Goal: Task Accomplishment & Management: Manage account settings

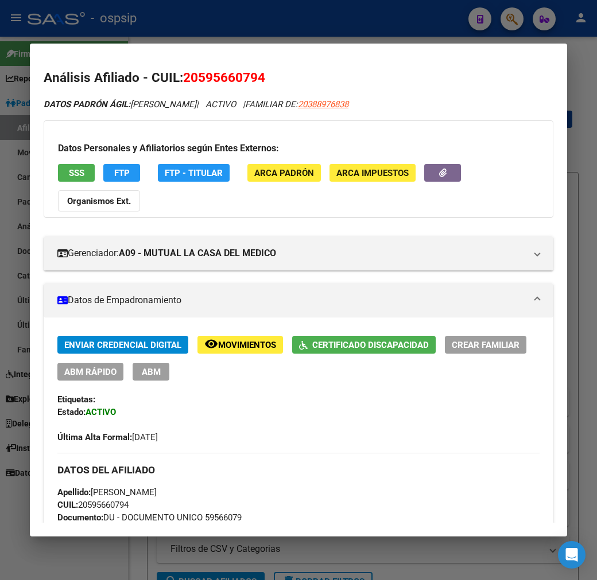
scroll to position [251, 0]
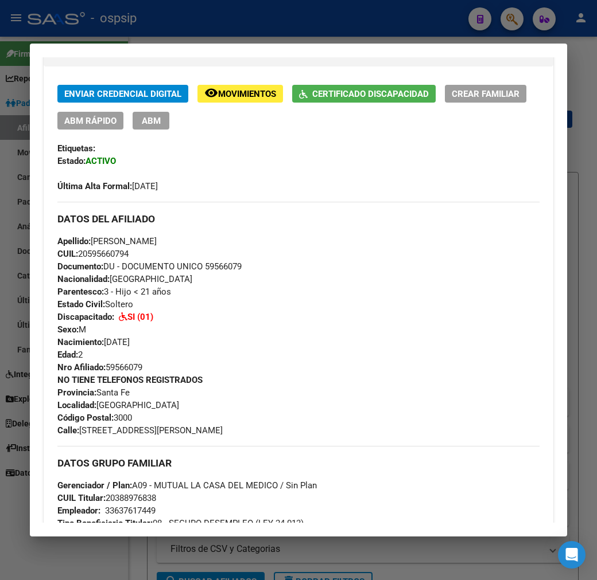
click at [237, 30] on div at bounding box center [298, 290] width 597 height 580
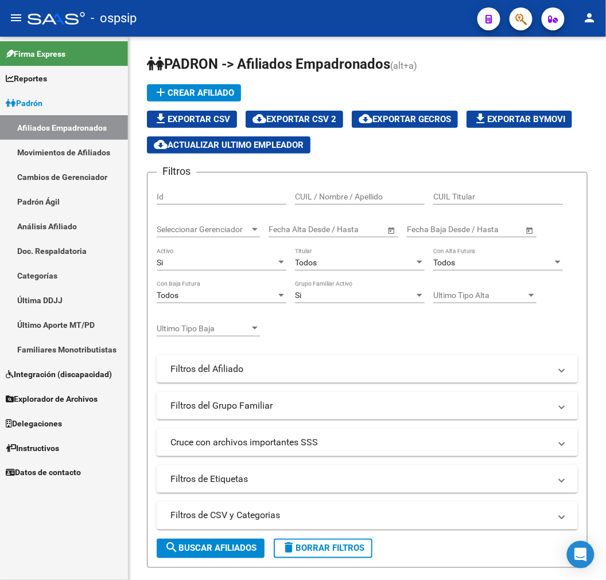
click at [237, 30] on div "- ospsip" at bounding box center [248, 18] width 441 height 25
click at [528, 25] on button "button" at bounding box center [520, 18] width 23 height 23
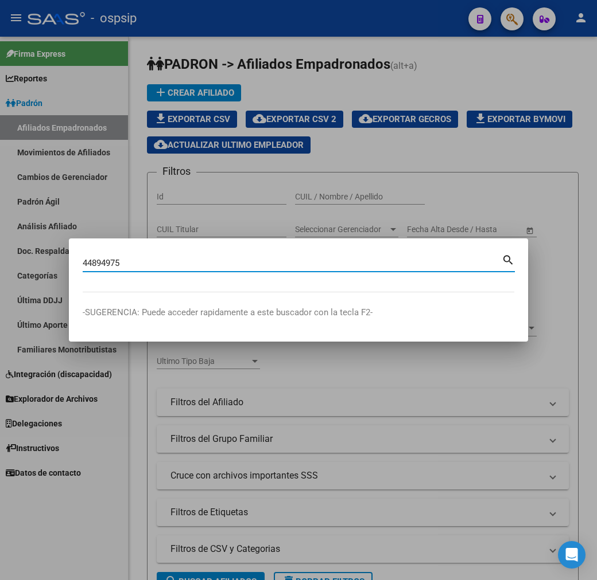
type input "44894975"
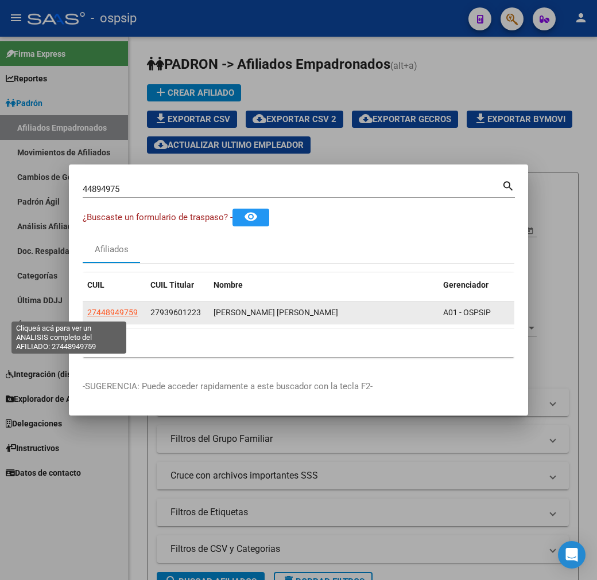
click at [87, 313] on span "27448949759" at bounding box center [112, 312] width 50 height 9
copy span "7"
type textarea "27448949759"
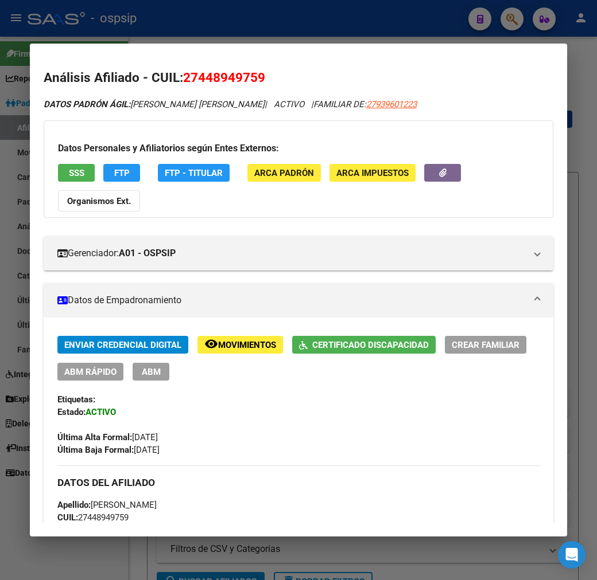
click at [377, 25] on div at bounding box center [298, 290] width 597 height 580
click at [375, 27] on div at bounding box center [298, 290] width 597 height 580
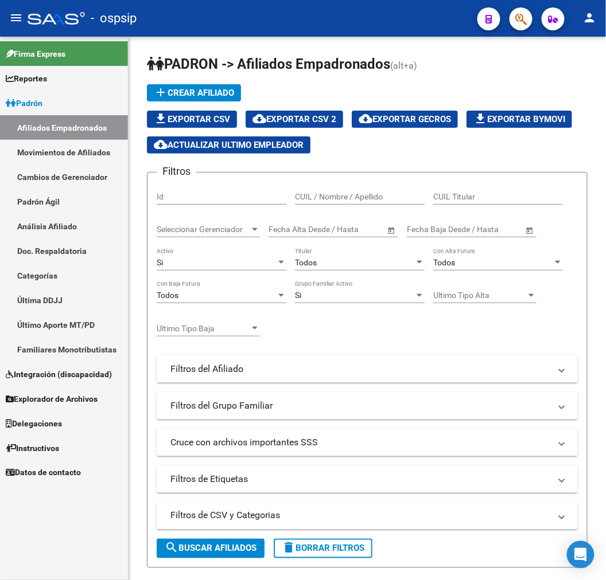
click at [525, 26] on span "button" at bounding box center [520, 19] width 11 height 24
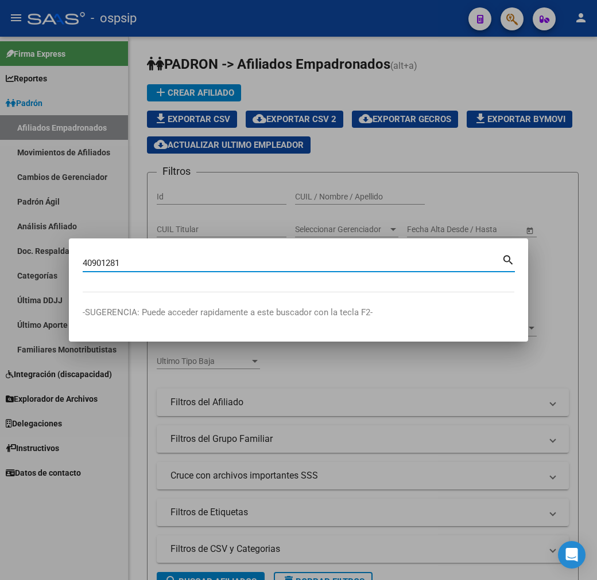
type input "40901281"
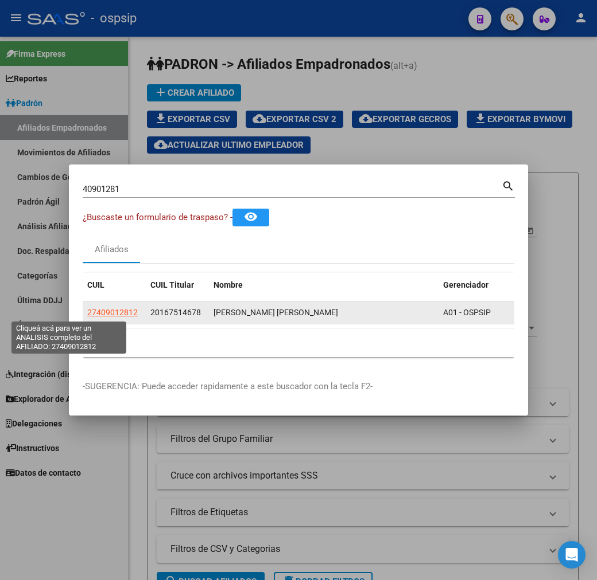
click at [87, 310] on span "27409012812" at bounding box center [112, 312] width 50 height 9
type textarea "27409012812"
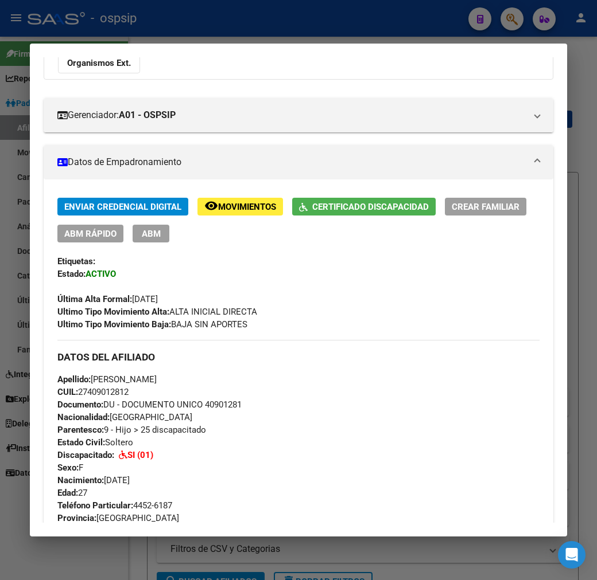
scroll to position [473, 0]
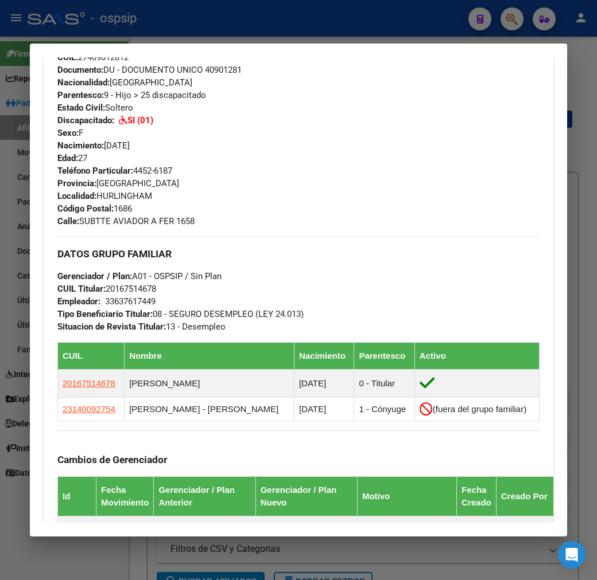
click at [325, 8] on div at bounding box center [298, 290] width 597 height 580
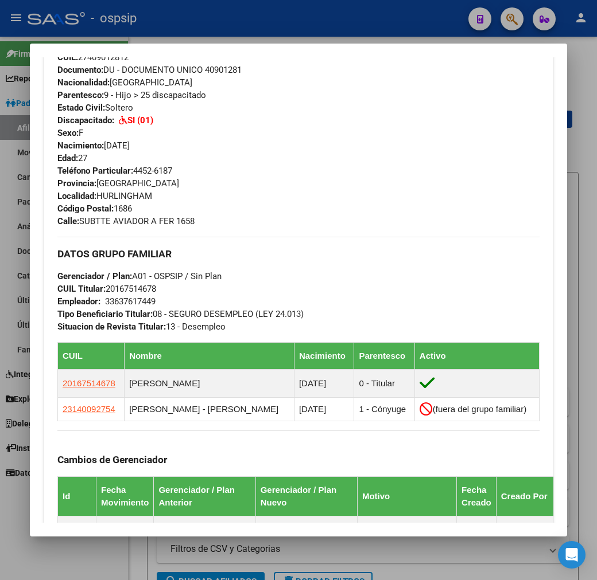
click at [325, 8] on div at bounding box center [298, 290] width 597 height 580
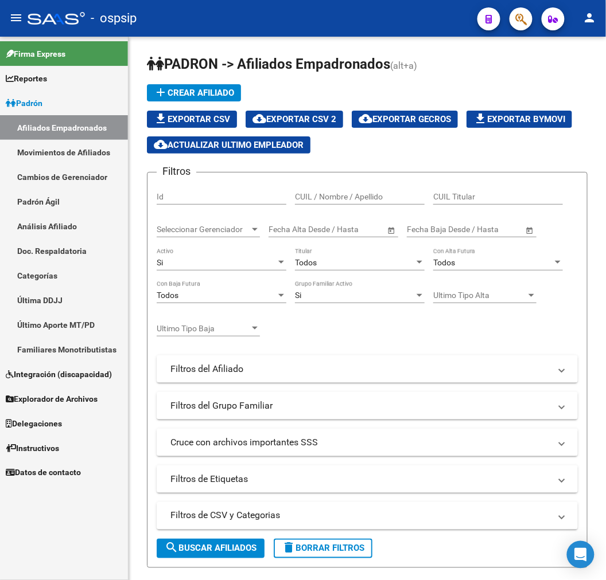
click at [516, 20] on icon "button" at bounding box center [520, 19] width 11 height 13
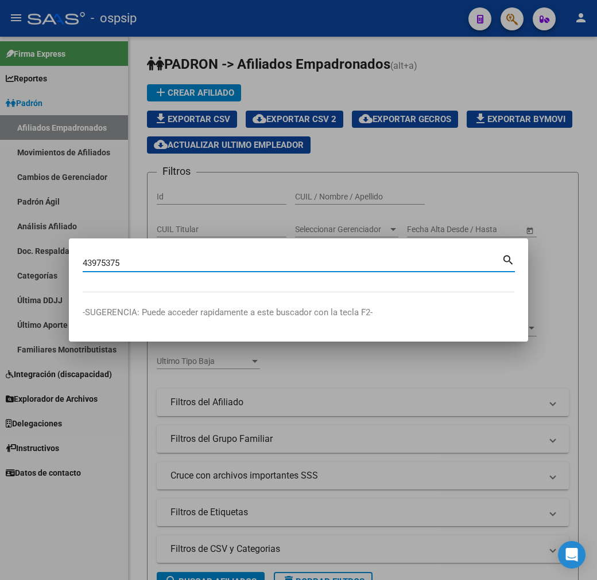
type input "43975375"
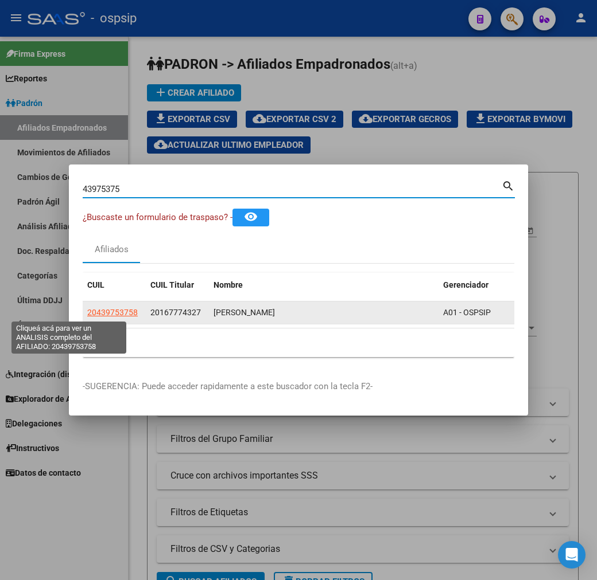
click at [87, 310] on span "20439753758" at bounding box center [112, 312] width 50 height 9
type textarea "20439753758"
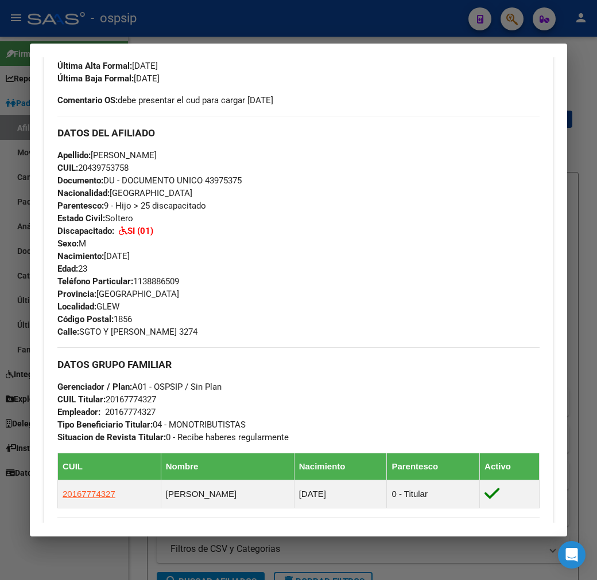
scroll to position [446, 0]
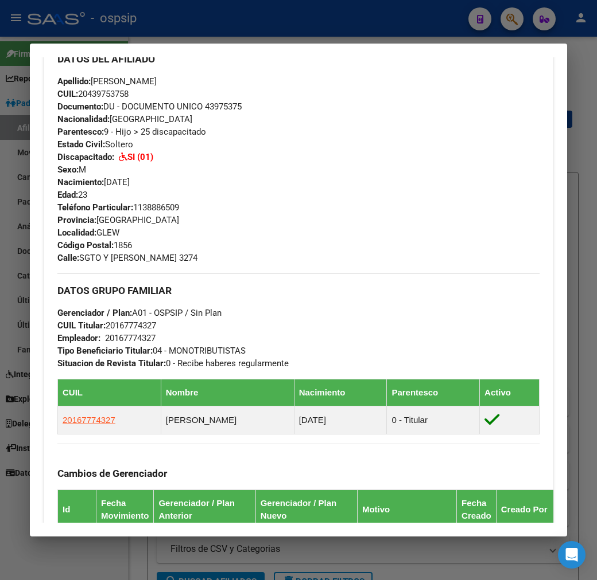
click at [333, 14] on div at bounding box center [298, 290] width 597 height 580
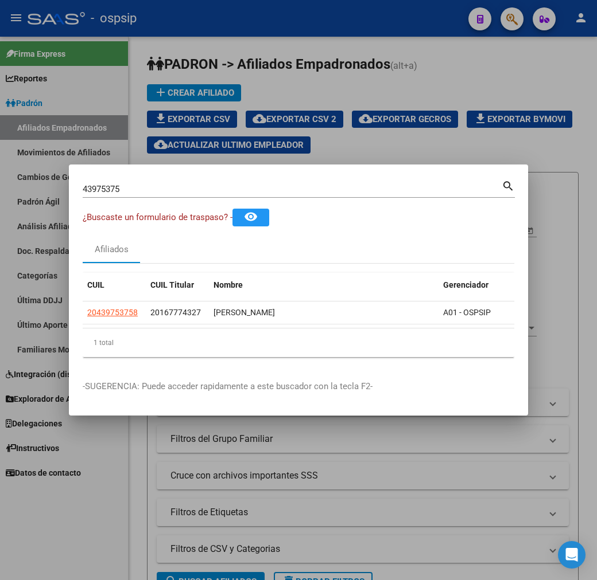
click at [333, 14] on div at bounding box center [298, 290] width 597 height 580
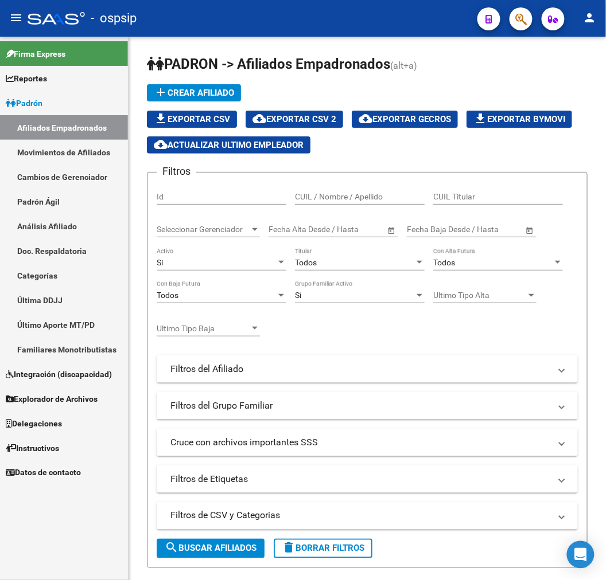
click at [515, 22] on icon "button" at bounding box center [520, 19] width 11 height 13
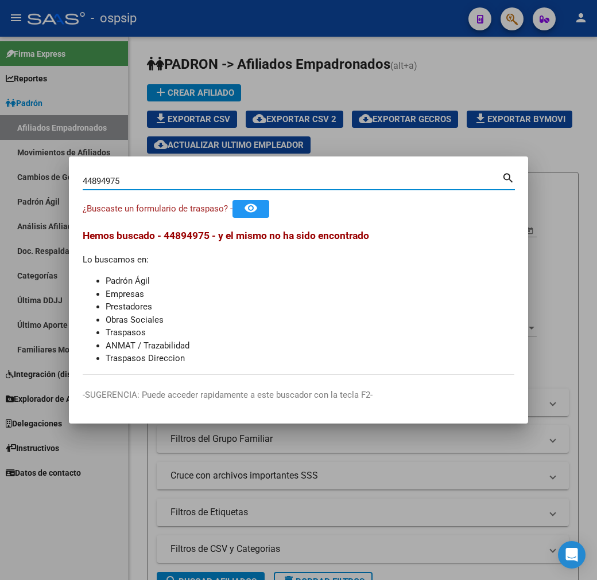
type input "44894975"
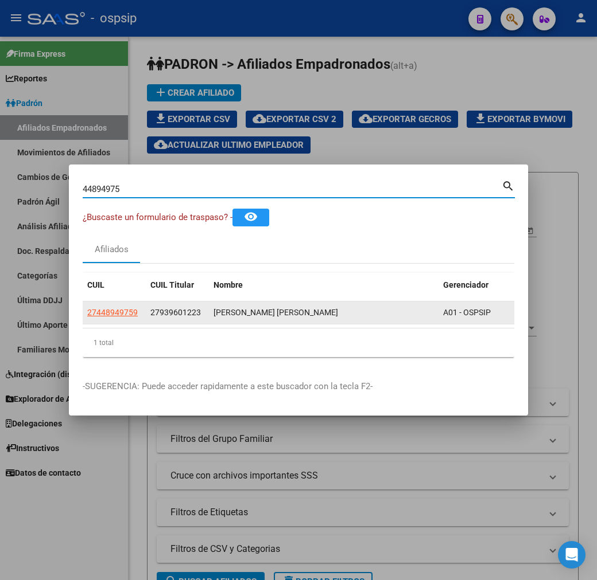
click at [220, 311] on div "[PERSON_NAME] [PERSON_NAME]" at bounding box center [323, 312] width 220 height 13
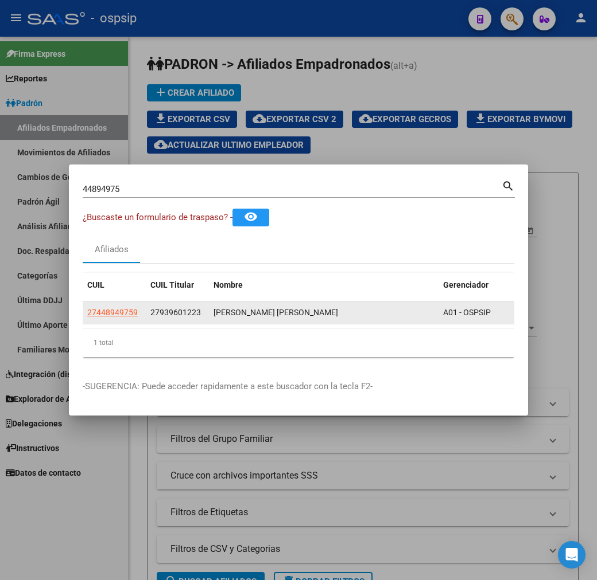
click at [87, 318] on app-link-go-to "27448949759" at bounding box center [112, 312] width 50 height 13
click at [87, 314] on span "27448949759" at bounding box center [112, 312] width 50 height 9
type textarea "27448949759"
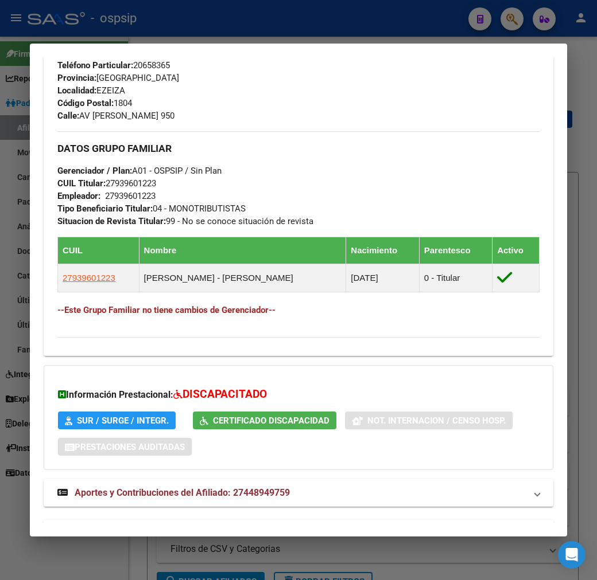
scroll to position [577, 0]
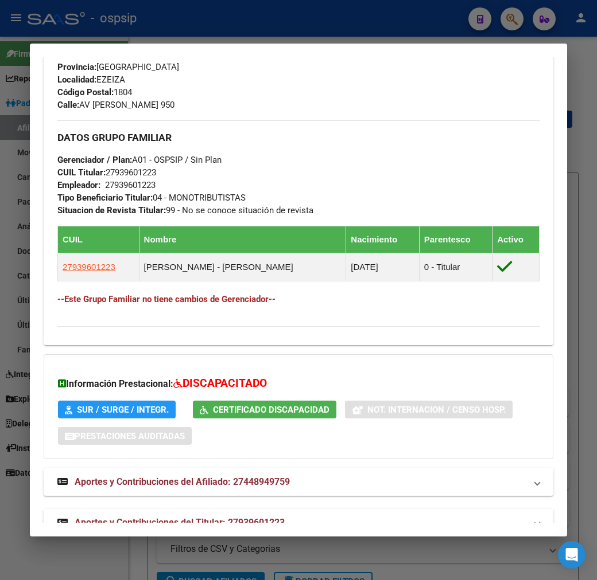
click at [364, 516] on mat-panel-title "Aportes y Contribuciones del Titular: 27939601223" at bounding box center [291, 523] width 468 height 14
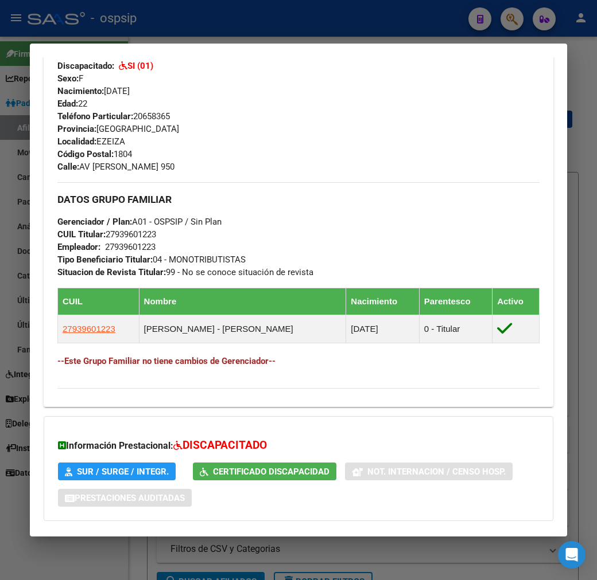
scroll to position [423, 0]
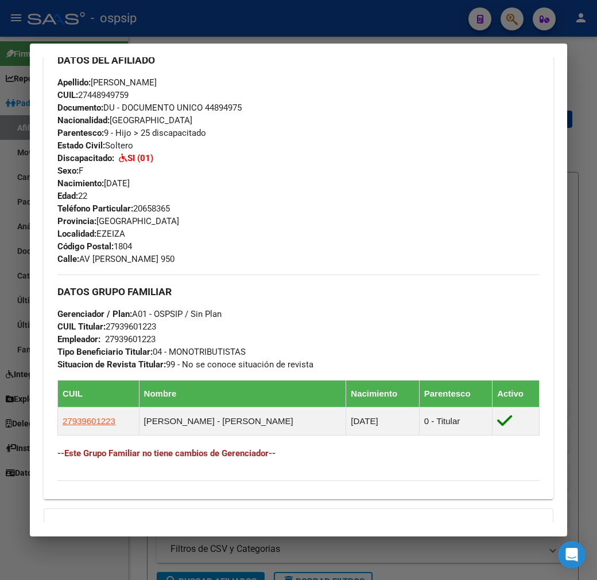
click at [213, 18] on div at bounding box center [298, 290] width 597 height 580
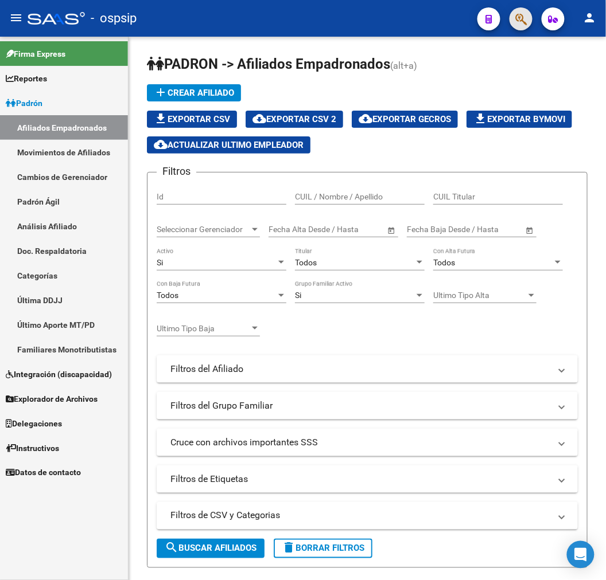
click at [513, 19] on button "button" at bounding box center [520, 18] width 23 height 23
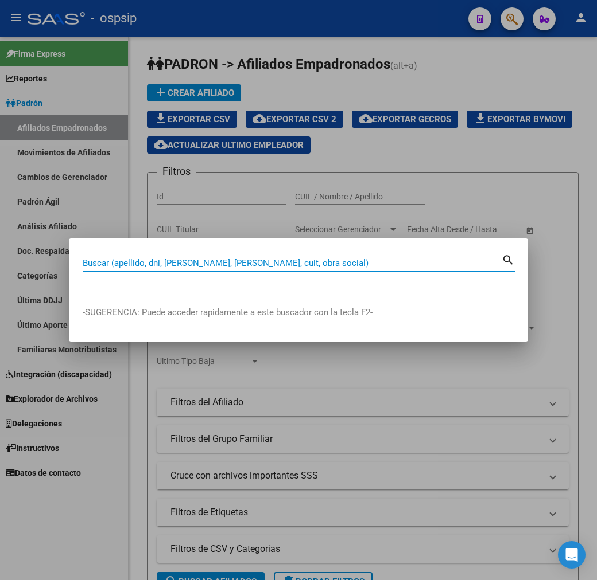
click at [83, 264] on input "Buscar (apellido, dni, [PERSON_NAME], [PERSON_NAME], cuit, obra social)" at bounding box center [292, 263] width 419 height 10
type input "59566079"
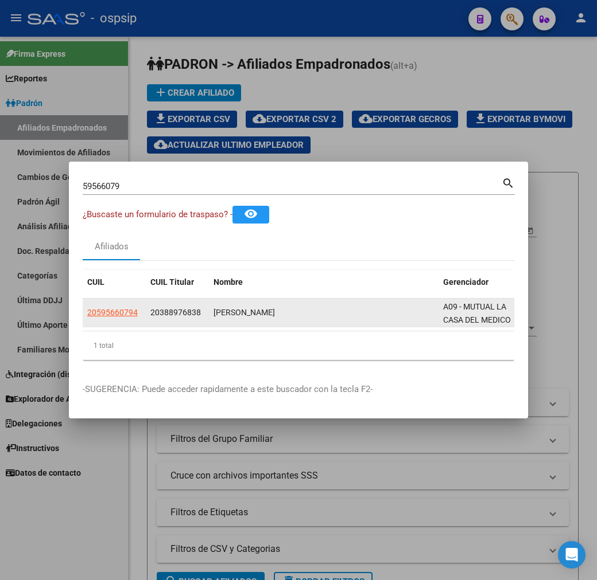
click at [87, 318] on app-link-go-to "20595660794" at bounding box center [112, 312] width 50 height 13
click at [87, 311] on span "20595660794" at bounding box center [112, 312] width 50 height 9
type textarea "20595660794"
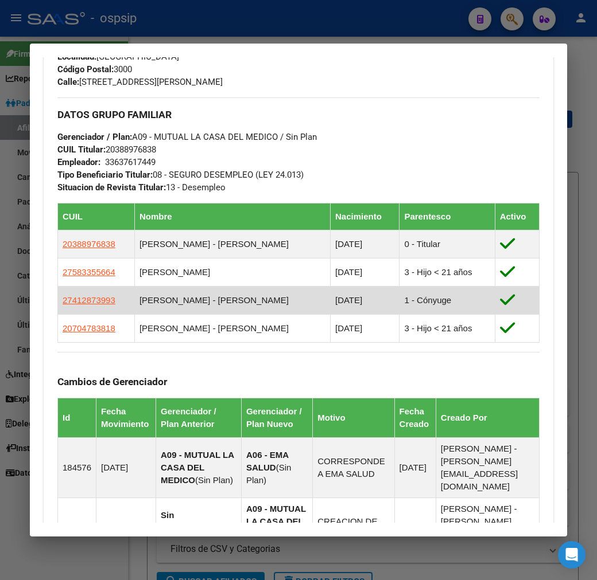
scroll to position [382, 0]
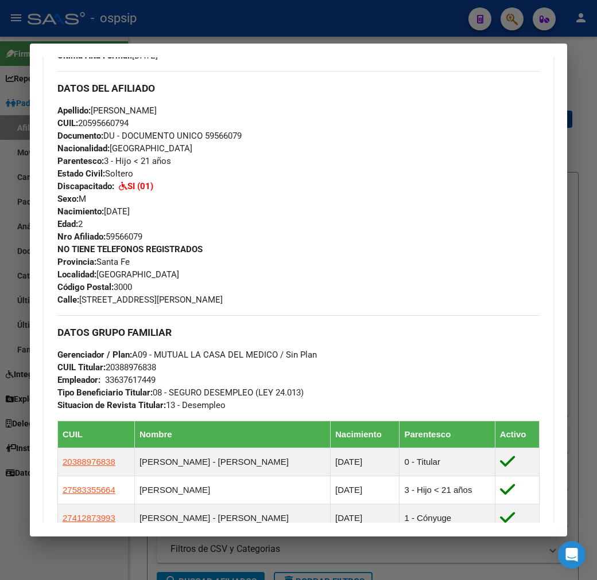
click at [332, 26] on div at bounding box center [298, 290] width 597 height 580
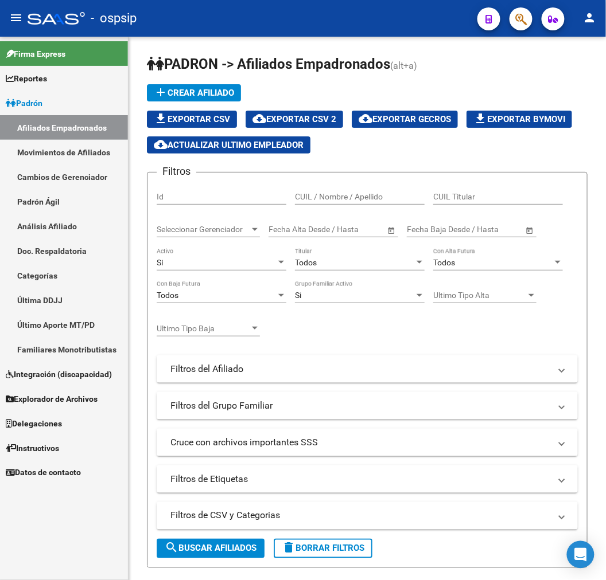
click at [524, 27] on span "button" at bounding box center [520, 19] width 11 height 24
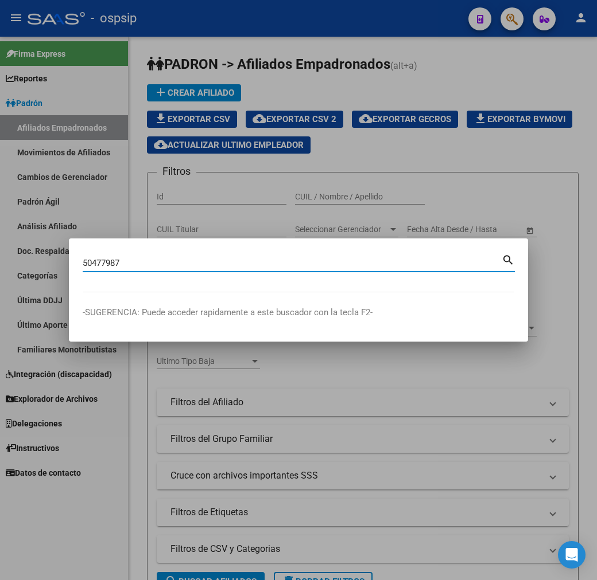
type input "50477987"
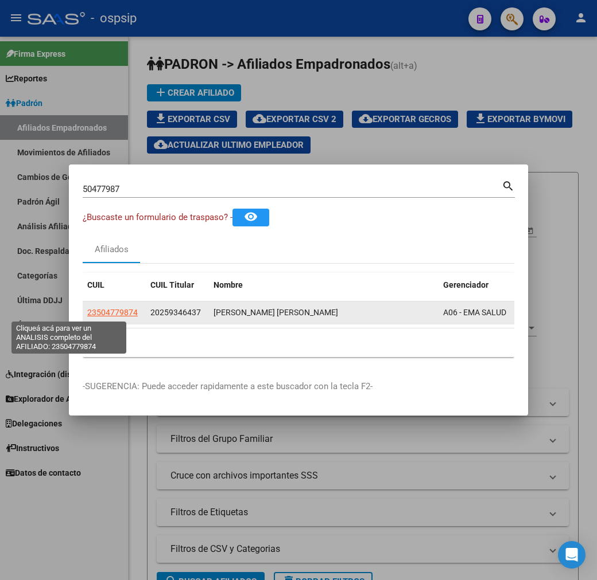
click at [87, 313] on span "23504779874" at bounding box center [112, 312] width 50 height 9
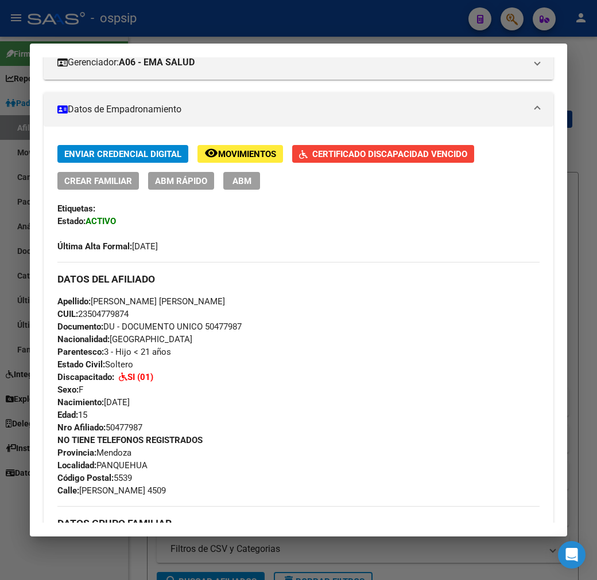
scroll to position [446, 0]
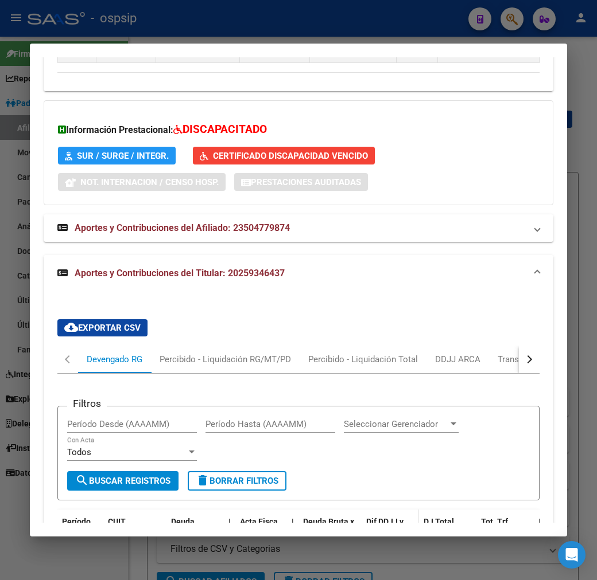
scroll to position [1364, 0]
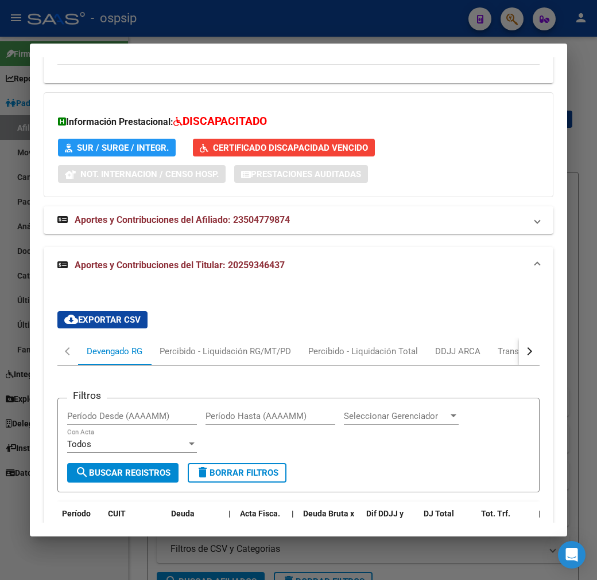
click at [539, 338] on button "button" at bounding box center [529, 352] width 21 height 28
click at [520, 338] on div "ARCA Relaciones Laborales" at bounding box center [487, 352] width 124 height 28
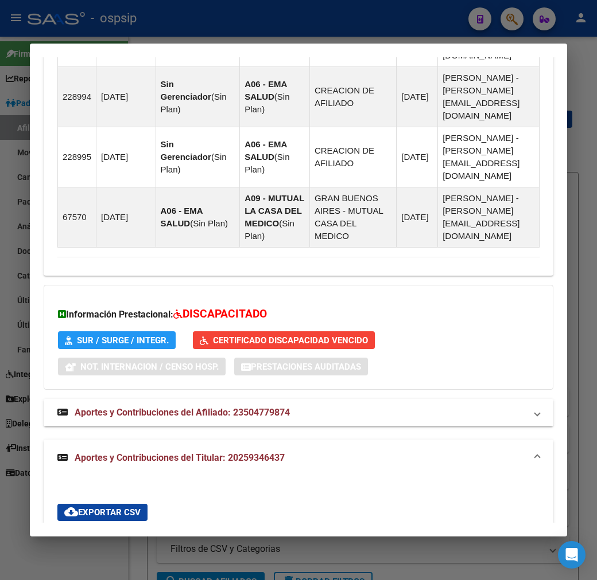
scroll to position [1254, 0]
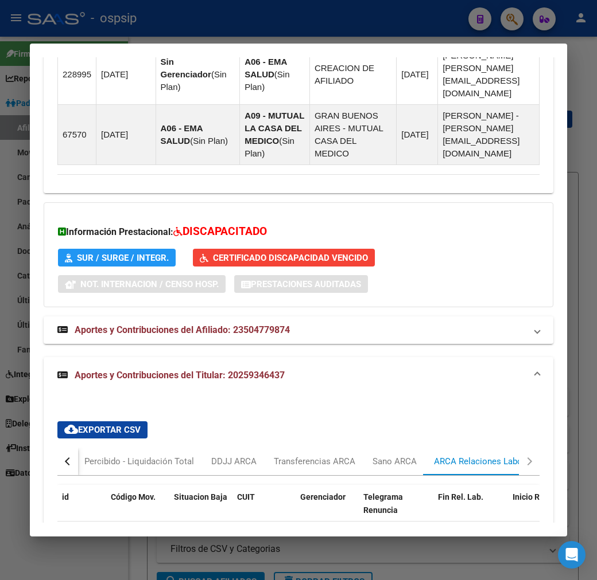
drag, startPoint x: 211, startPoint y: 454, endPoint x: 244, endPoint y: 453, distance: 33.9
click at [244, 485] on div "id Código Mov. Situacion Baja CUIT Gerenciador Telegrama Renuncia Fin Rel. Lab.…" at bounding box center [298, 548] width 482 height 127
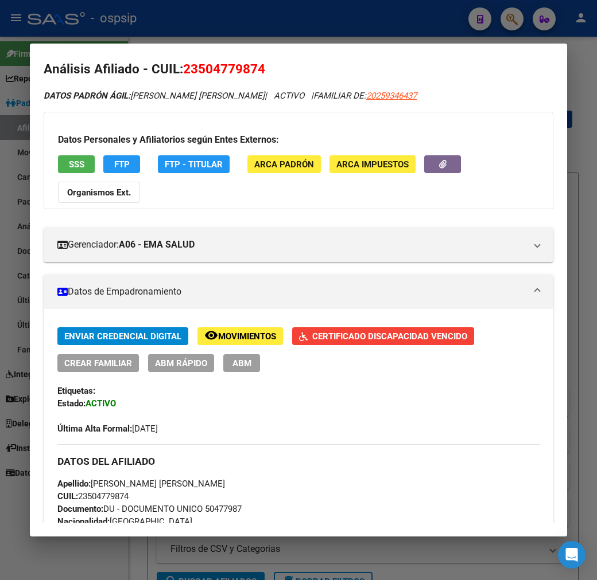
scroll to position [0, 0]
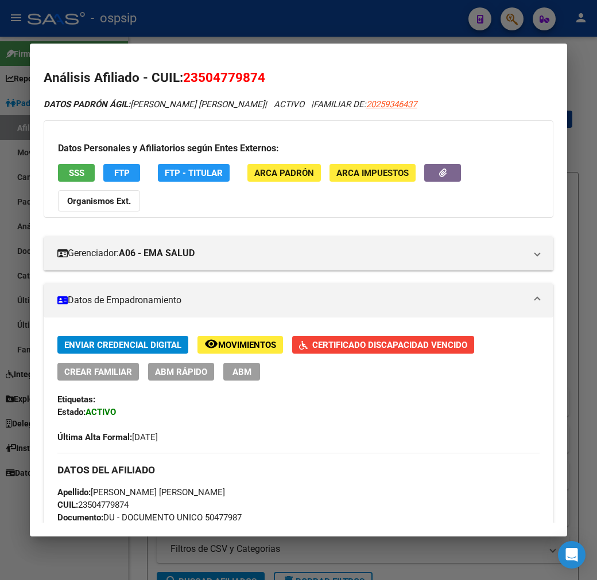
click at [218, 340] on span "Movimientos" at bounding box center [247, 345] width 58 height 10
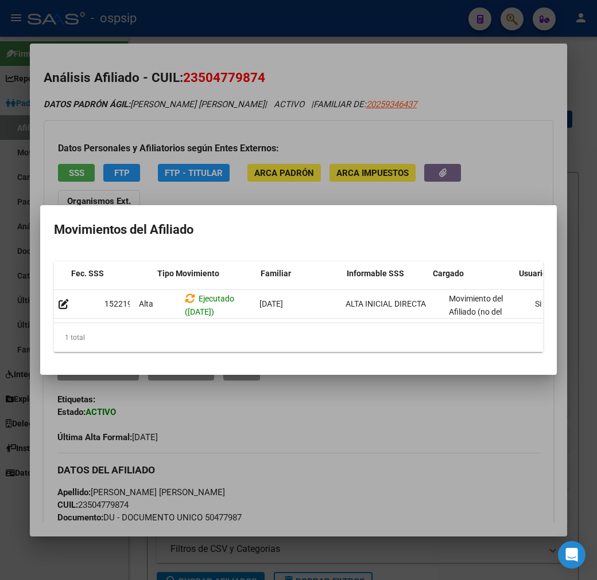
scroll to position [0, 188]
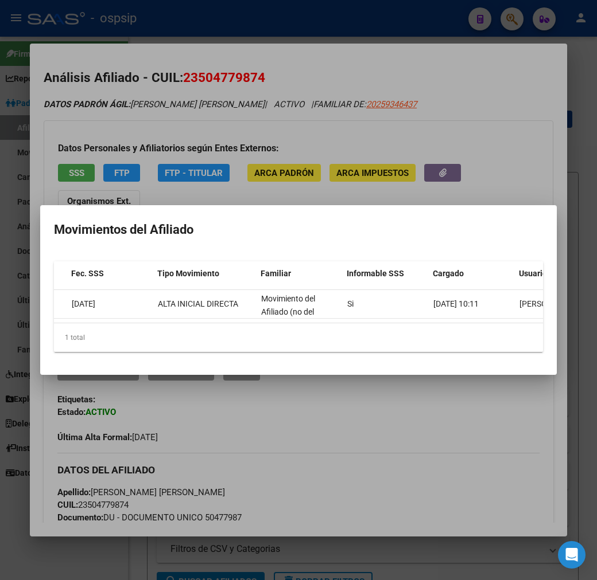
click at [441, 439] on div at bounding box center [298, 290] width 597 height 580
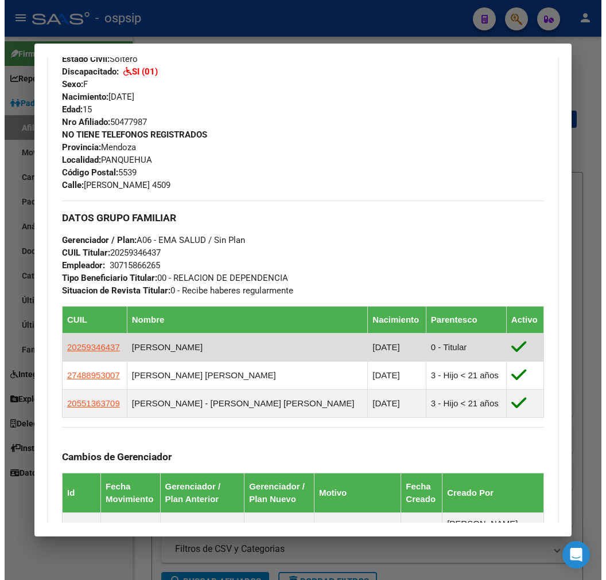
scroll to position [637, 0]
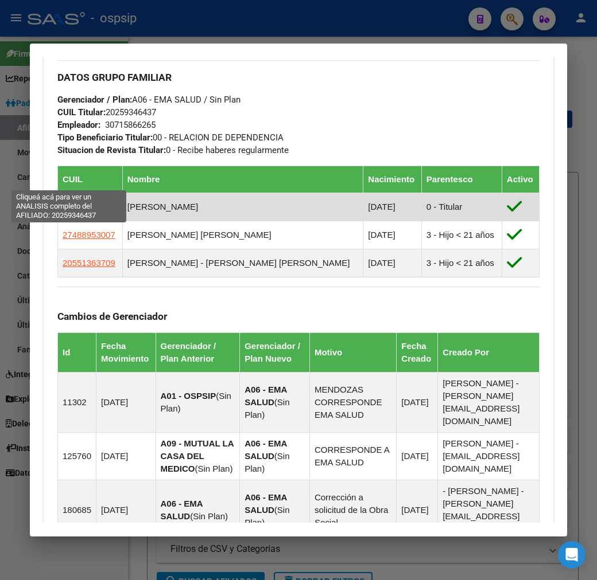
click at [83, 202] on span "20259346437" at bounding box center [89, 207] width 53 height 10
type textarea "20259346437"
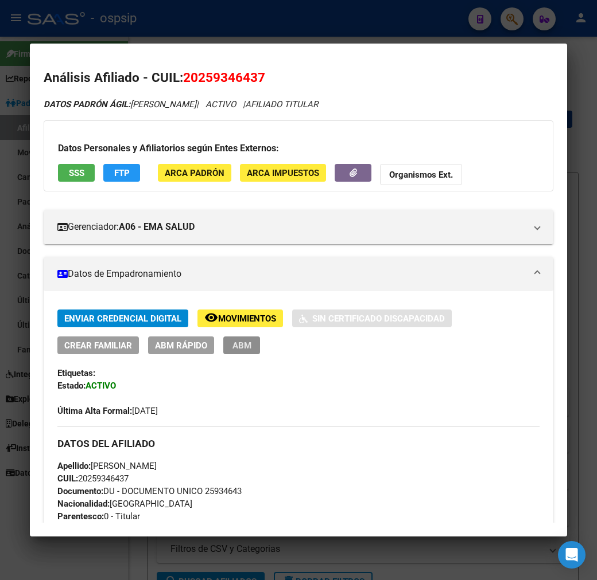
click at [232, 350] on span "ABM" at bounding box center [241, 346] width 19 height 10
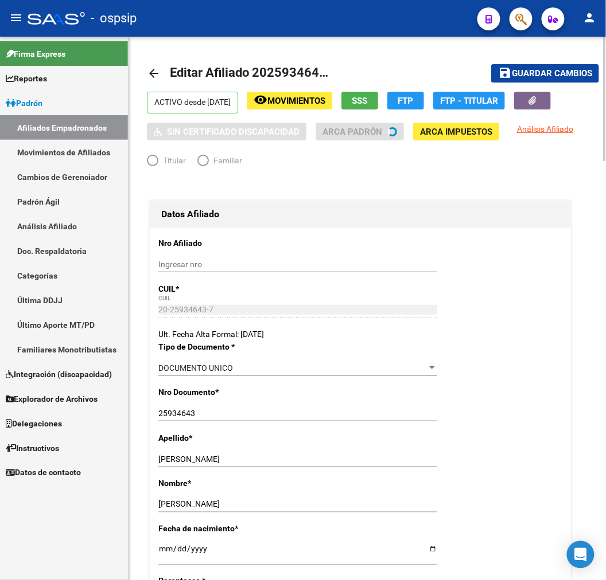
radio input "true"
type input "30-71586626-5"
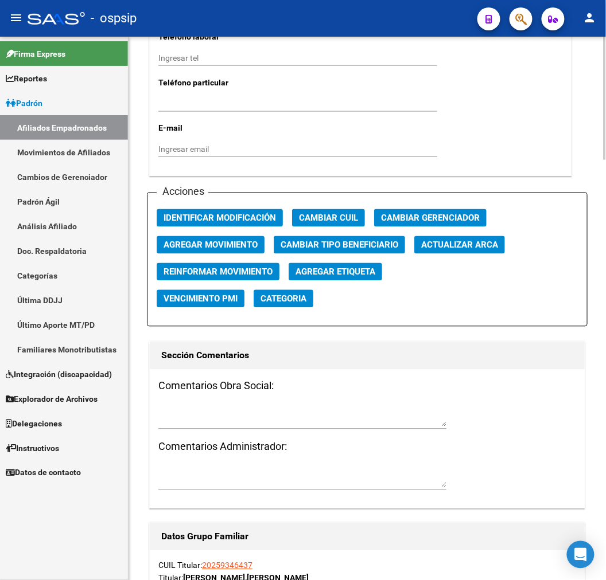
scroll to position [1211, 0]
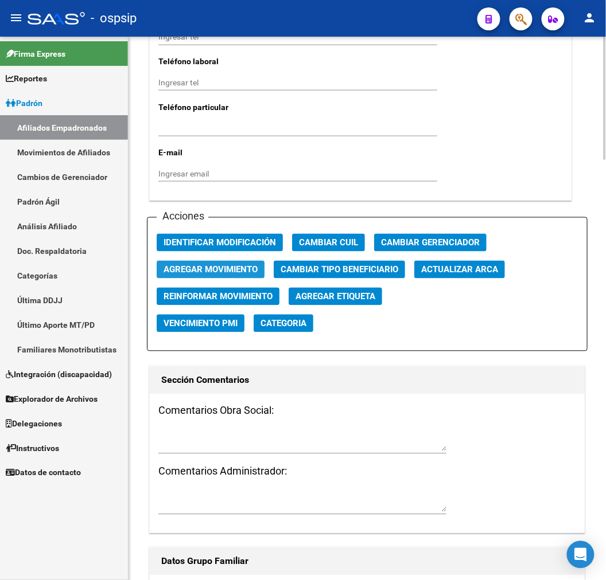
click at [224, 271] on span "Agregar Movimiento" at bounding box center [210, 270] width 94 height 10
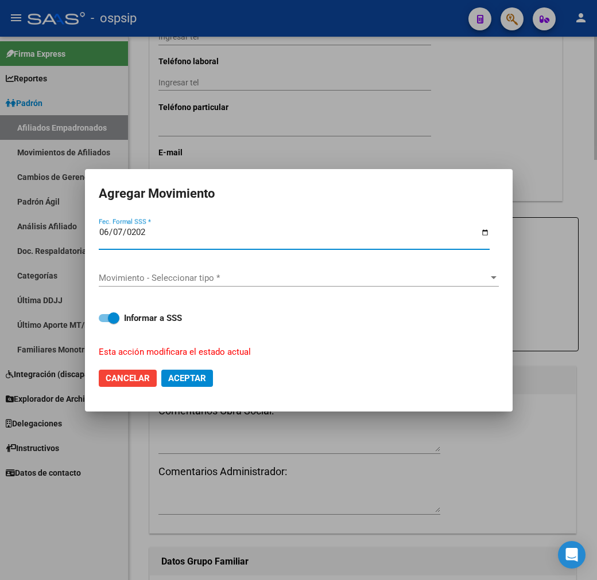
type input "[DATE]"
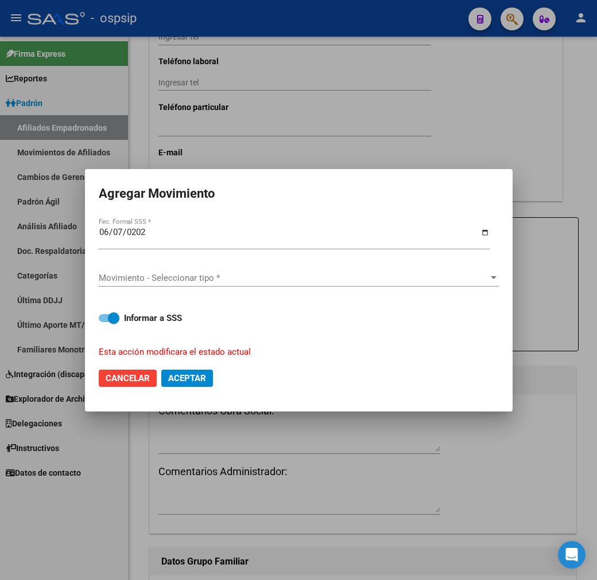
click at [225, 270] on div "Movimiento - Seleccionar tipo * Movimiento - Seleccionar tipo *" at bounding box center [299, 278] width 400 height 17
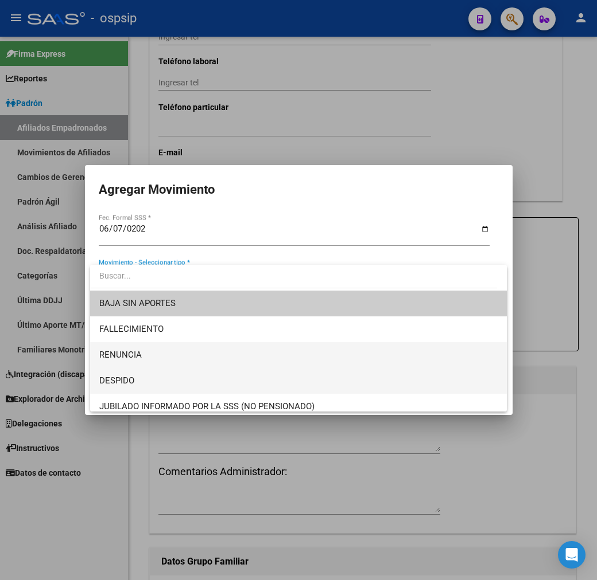
click at [249, 375] on div "BAJA SIN APORTES FALLECIMIENTO RENUNCIA DESPIDO JUBILADO INFORMADO POR LA SSS (…" at bounding box center [298, 338] width 416 height 147
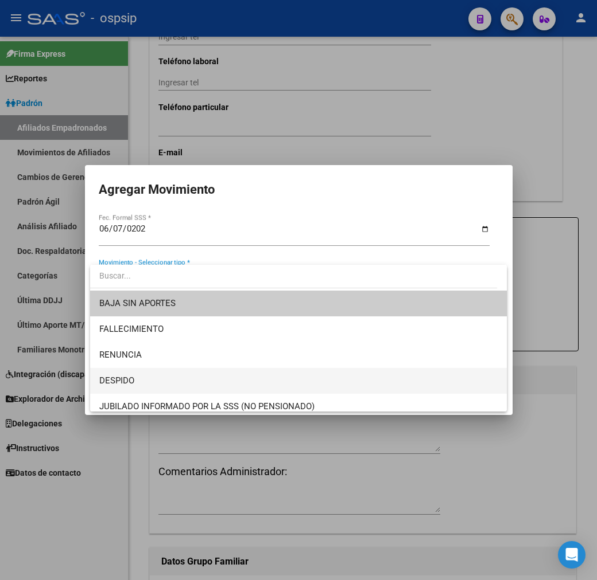
click at [249, 376] on span "DESPIDO" at bounding box center [298, 381] width 398 height 26
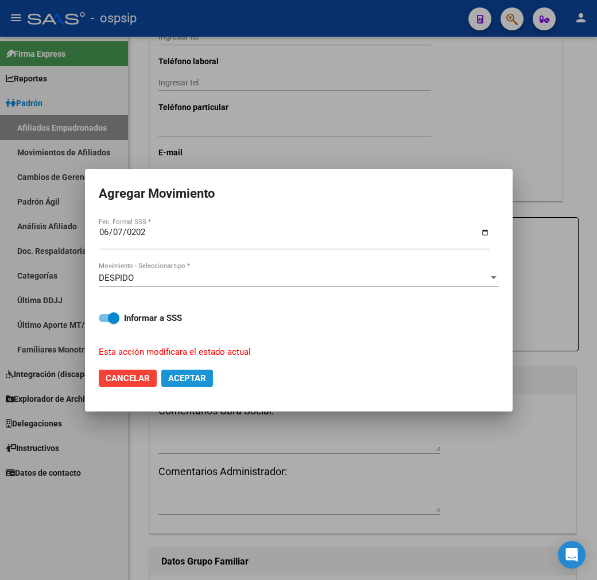
click at [188, 383] on span "Aceptar" at bounding box center [187, 378] width 38 height 10
checkbox input "false"
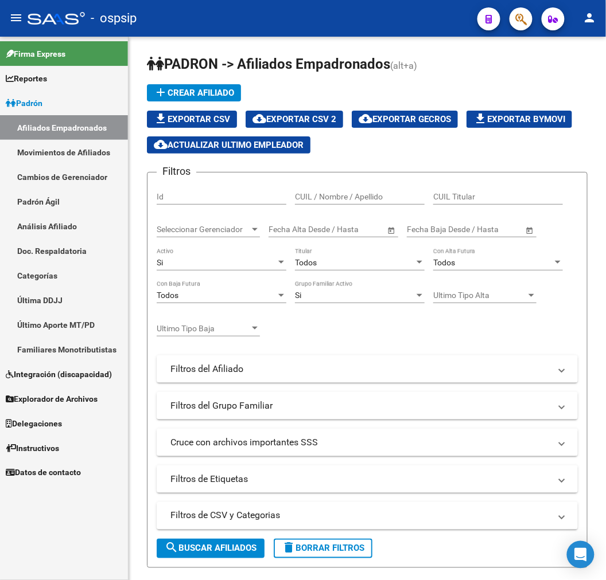
click at [512, 19] on button "button" at bounding box center [520, 18] width 23 height 23
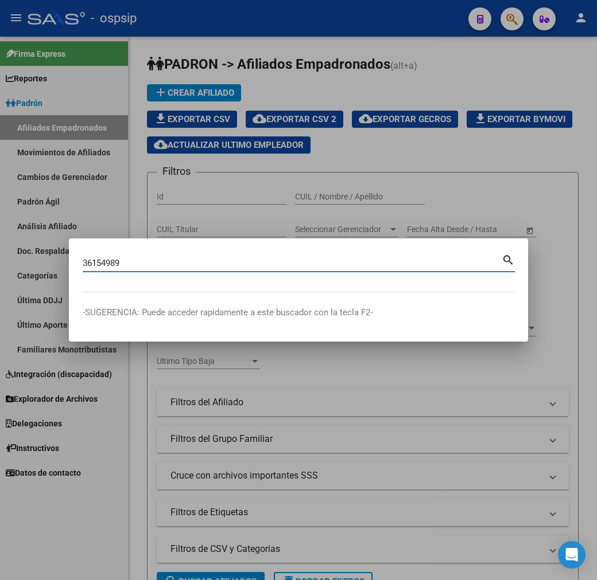
type input "36154989"
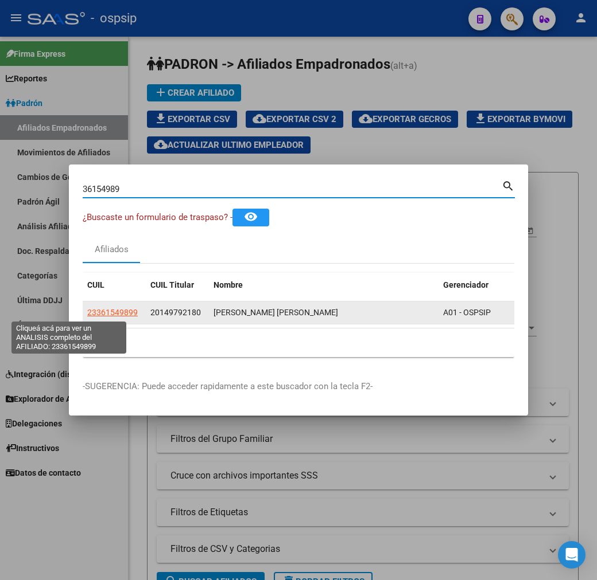
click at [87, 311] on span "23361549899" at bounding box center [112, 312] width 50 height 9
type textarea "23361549899"
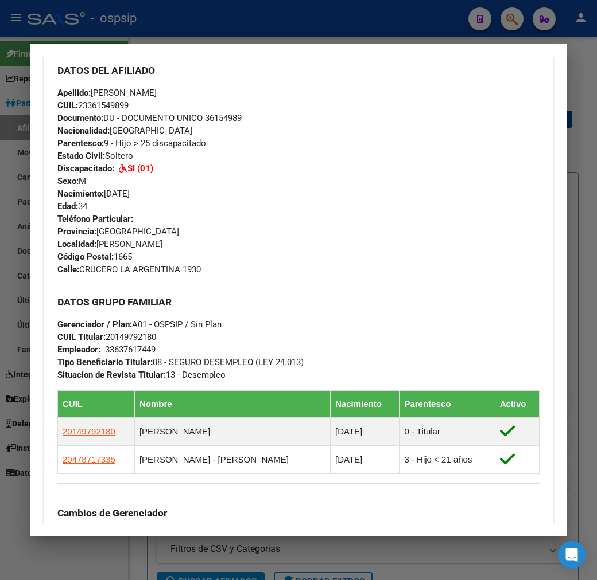
scroll to position [446, 0]
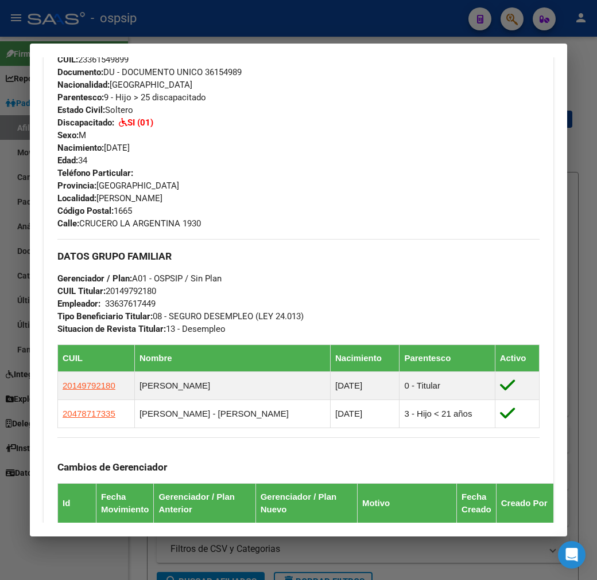
click at [356, 250] on h3 "DATOS GRUPO FAMILIAR" at bounding box center [298, 256] width 482 height 13
click at [387, 25] on div at bounding box center [298, 290] width 597 height 580
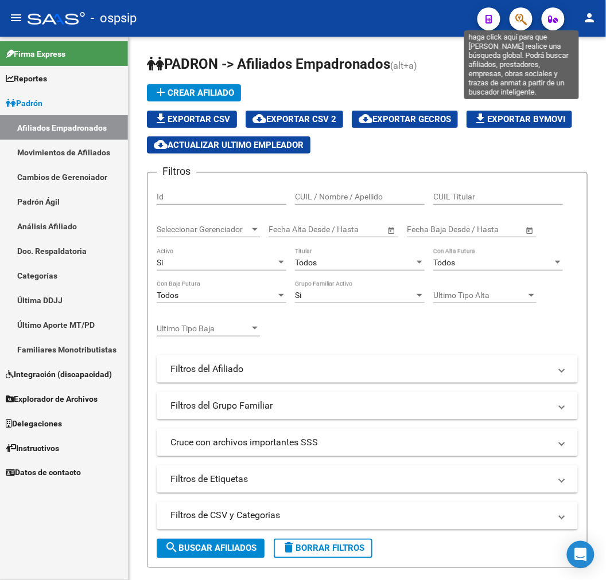
click at [525, 14] on icon "button" at bounding box center [520, 19] width 11 height 13
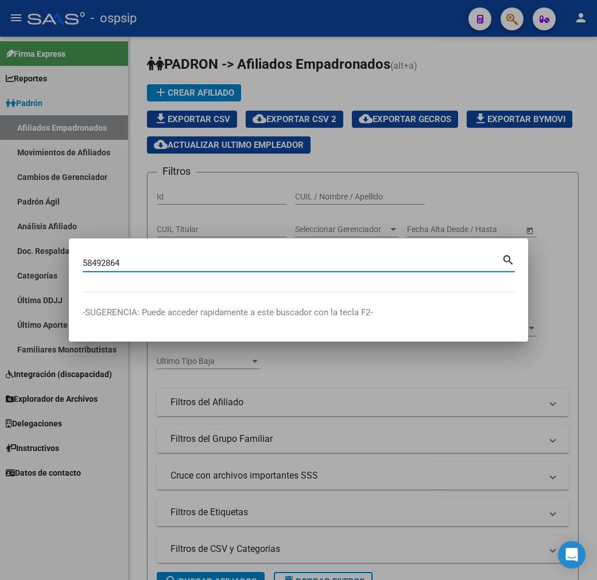
type input "58492864"
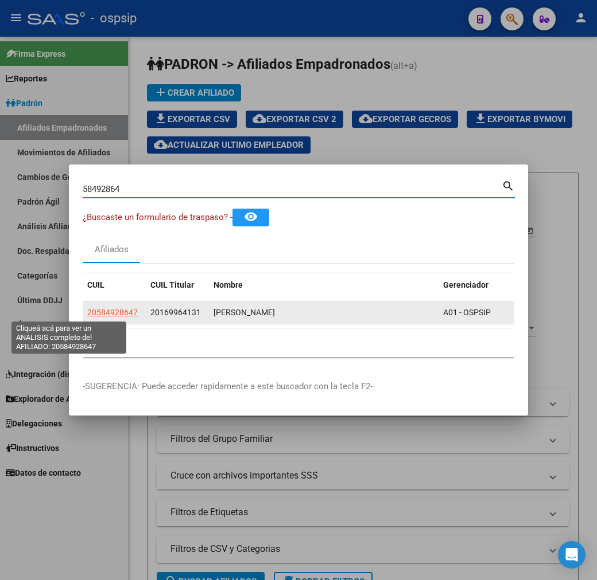
click at [89, 317] on span "20584928647" at bounding box center [112, 312] width 50 height 9
type textarea "20584928647"
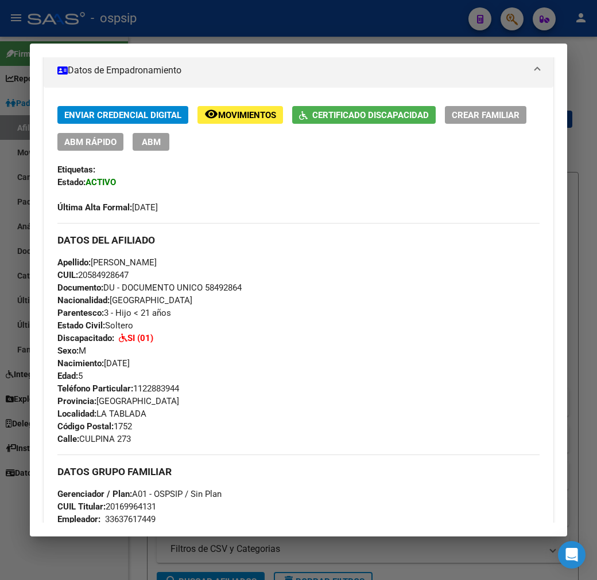
scroll to position [318, 0]
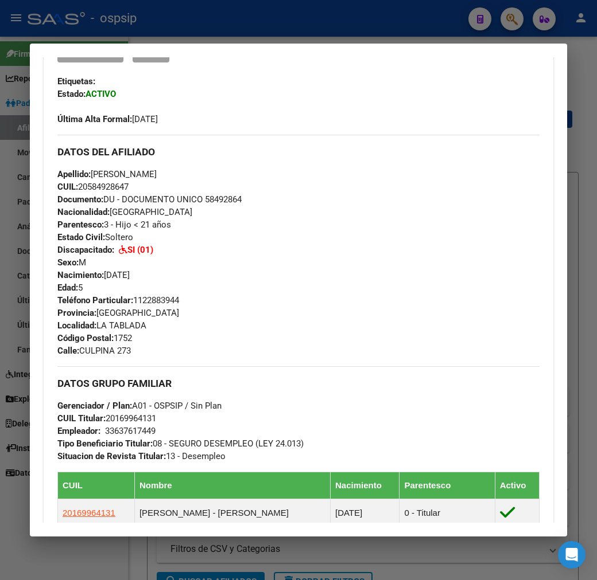
click at [337, 32] on div at bounding box center [298, 290] width 597 height 580
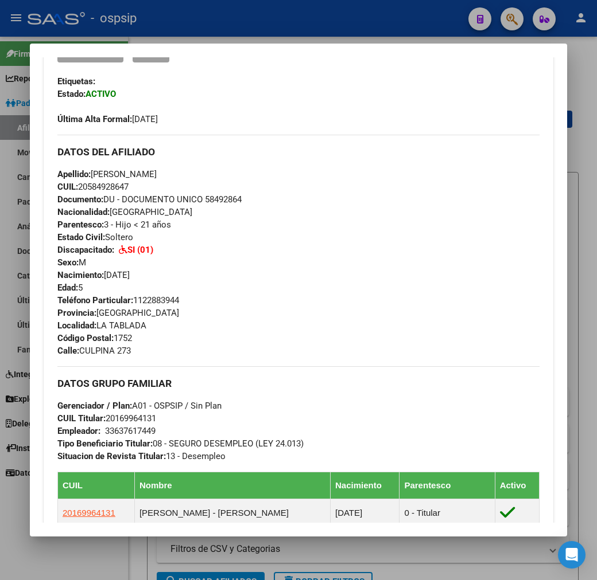
click at [337, 32] on div at bounding box center [298, 290] width 597 height 580
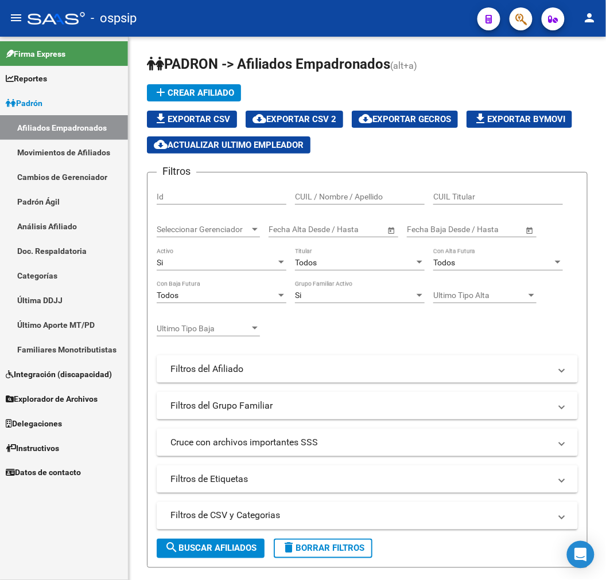
click at [513, 22] on button "button" at bounding box center [520, 18] width 23 height 23
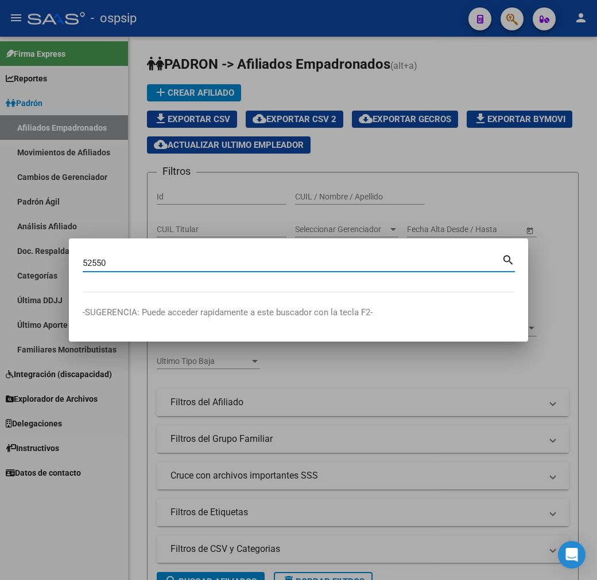
type input "525507"
